Goal: Transaction & Acquisition: Purchase product/service

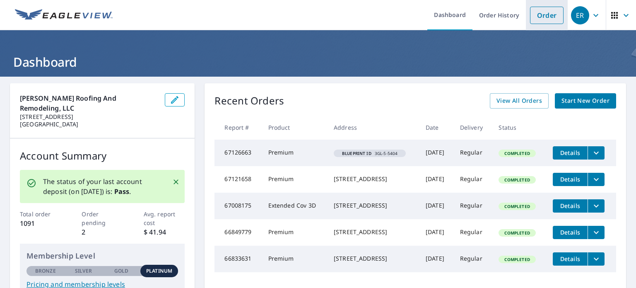
click at [545, 15] on link "Order" at bounding box center [547, 15] width 34 height 17
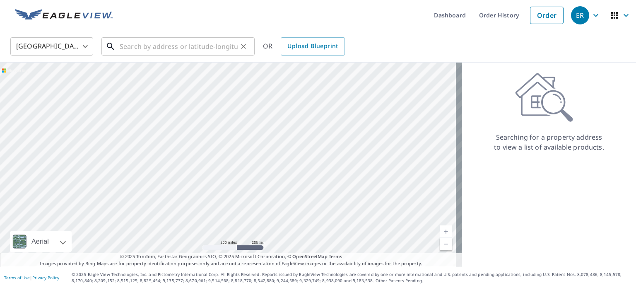
click at [225, 44] on input "text" at bounding box center [179, 46] width 118 height 23
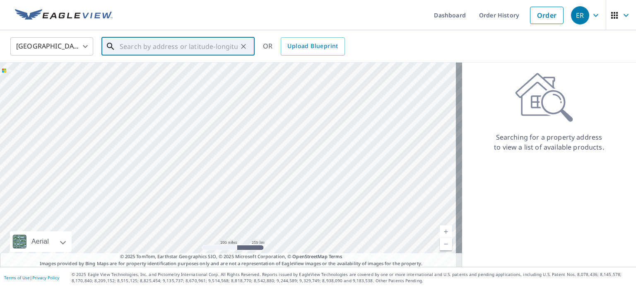
click at [225, 44] on input "text" at bounding box center [179, 46] width 118 height 23
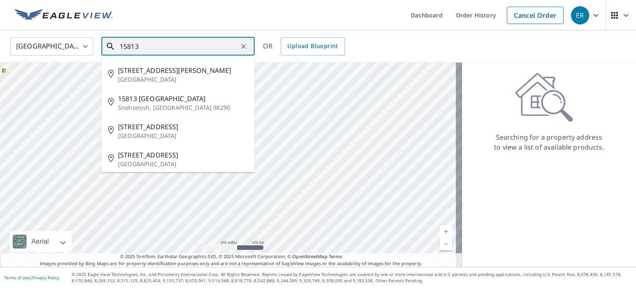
click at [225, 44] on input "15813" at bounding box center [179, 46] width 118 height 23
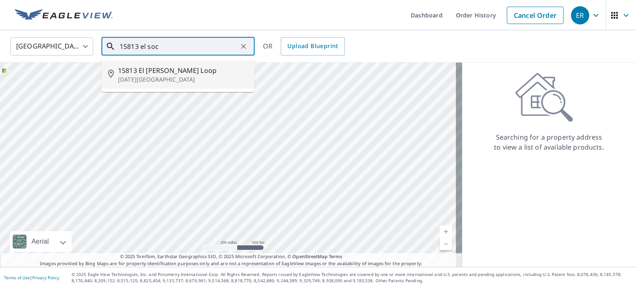
click at [202, 75] on p "[DATE][GEOGRAPHIC_DATA]" at bounding box center [183, 79] width 130 height 8
type input "[STREET_ADDRESS][PERSON_NAME][DATE]"
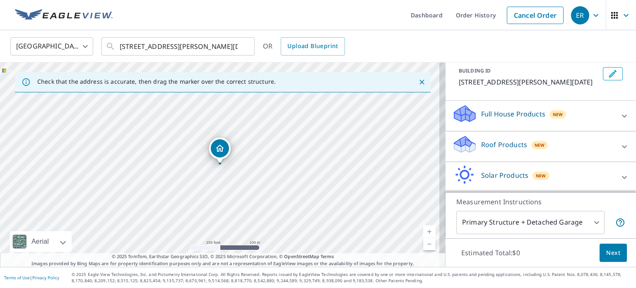
scroll to position [66, 0]
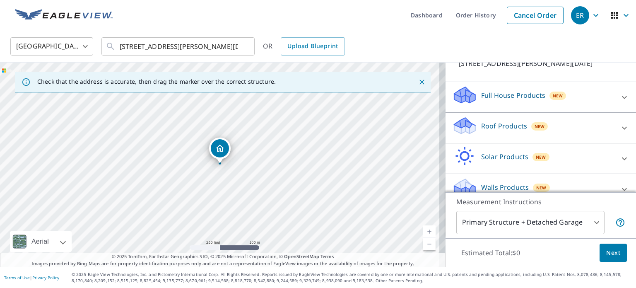
click at [620, 133] on icon at bounding box center [625, 128] width 10 height 10
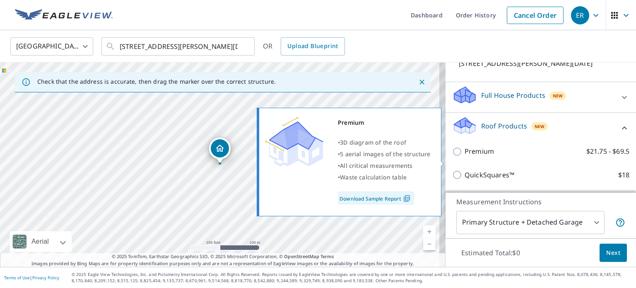
click at [544, 157] on label "Premium $21.75 - $69.5" at bounding box center [547, 151] width 165 height 10
click at [465, 157] on input "Premium $21.75 - $69.5" at bounding box center [458, 152] width 12 height 10
checkbox input "true"
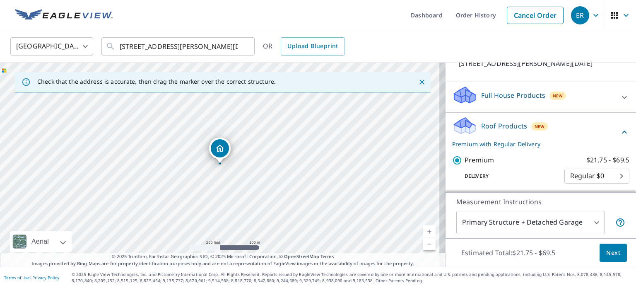
click at [612, 253] on span "Next" at bounding box center [614, 253] width 14 height 10
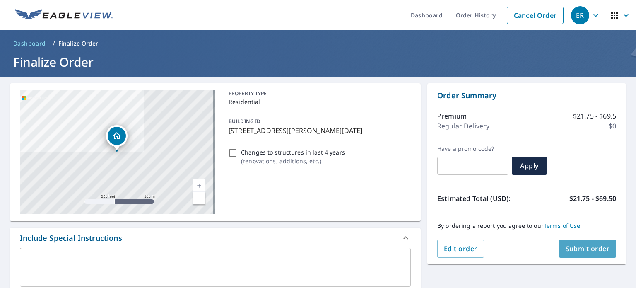
click at [591, 248] on span "Submit order" at bounding box center [588, 248] width 44 height 9
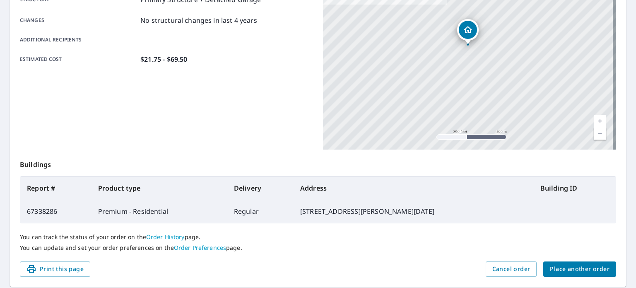
scroll to position [199, 0]
